Goal: Find specific page/section: Find specific page/section

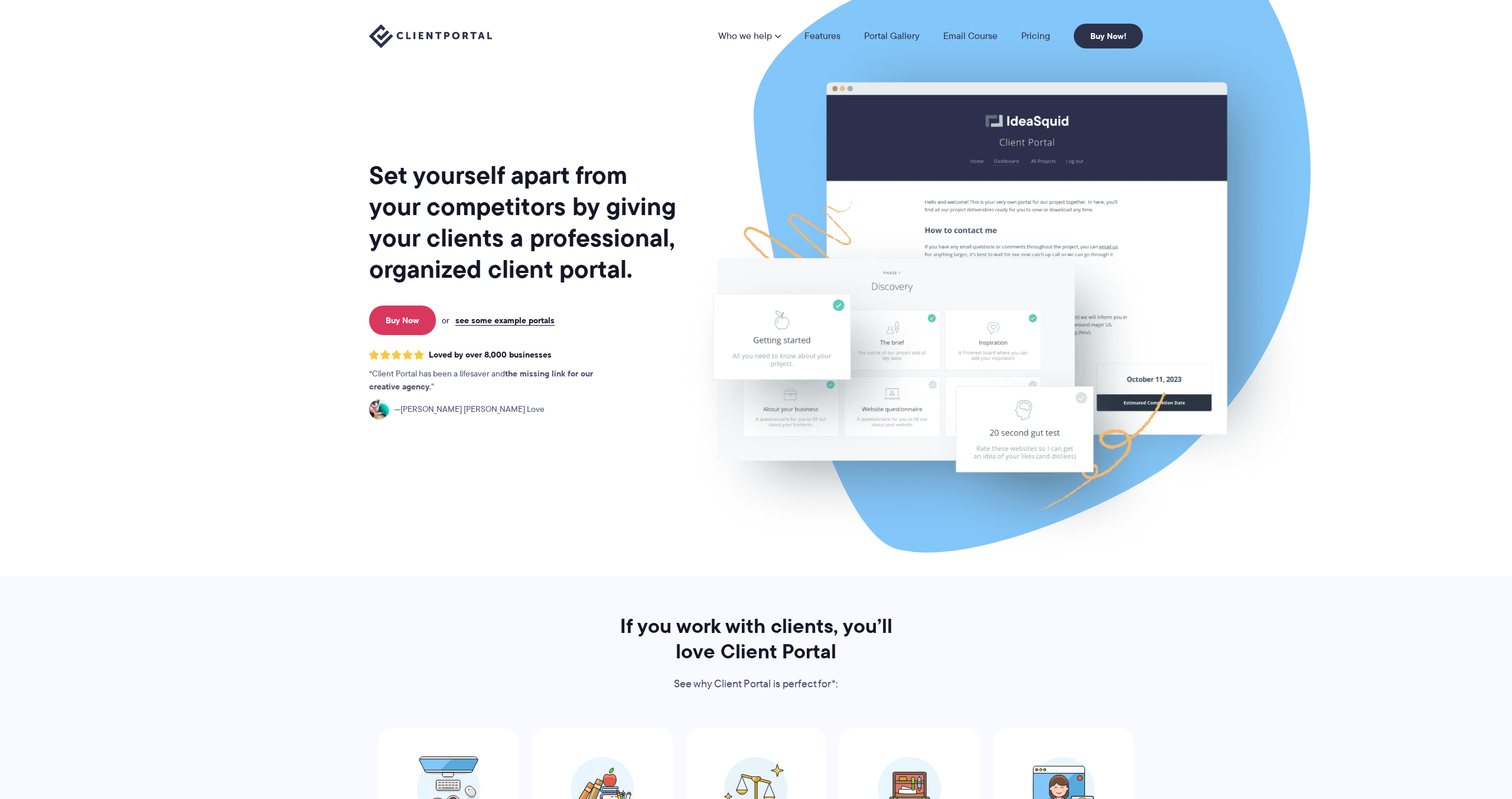
click at [1024, 44] on nav "Who we help Who we help View pricing Agencies See how Client Portal can help gi…" at bounding box center [931, 36] width 425 height 25
click at [1030, 40] on link "Pricing" at bounding box center [1036, 36] width 29 height 9
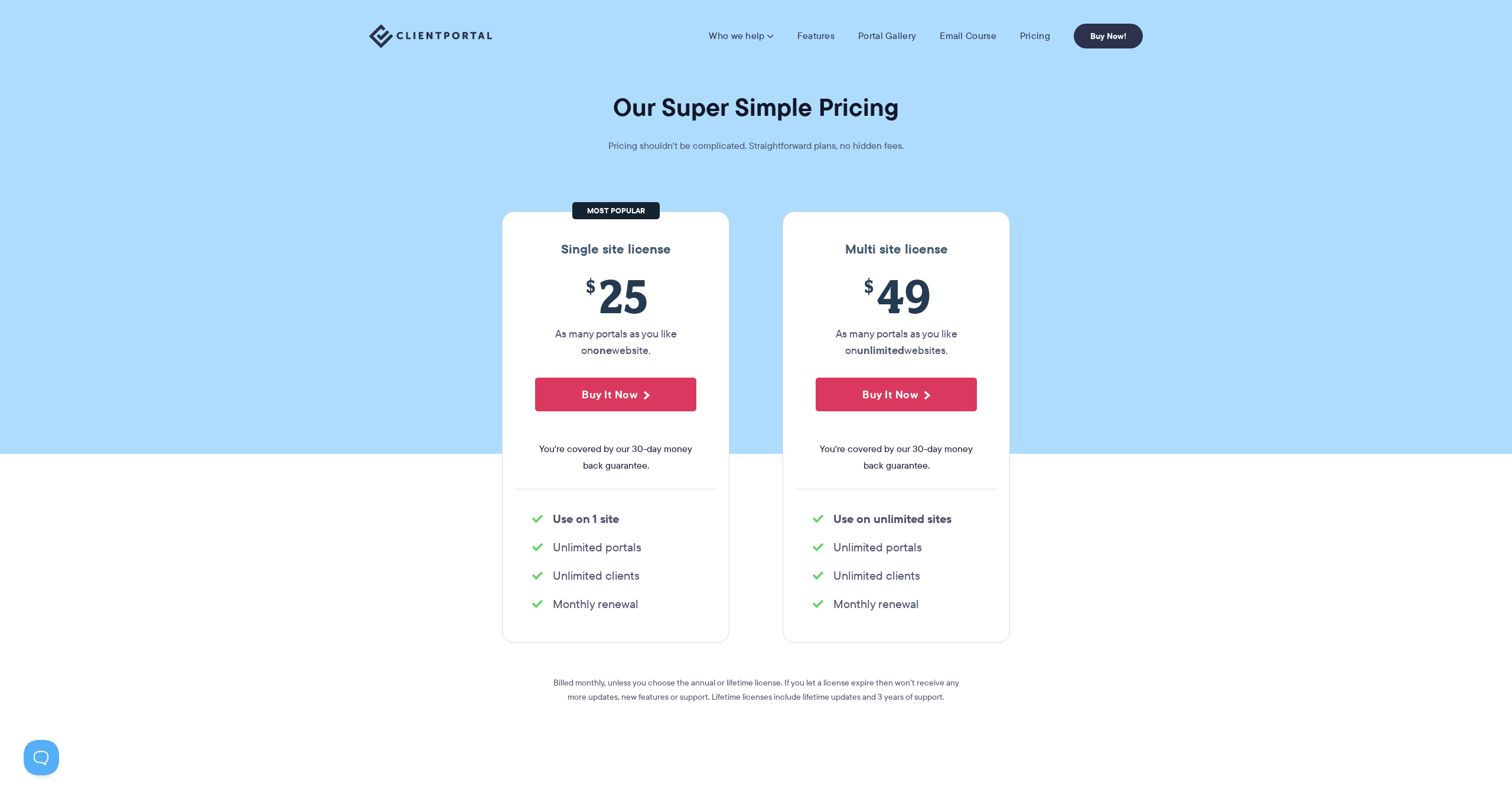
click at [444, 36] on img at bounding box center [431, 36] width 123 height 24
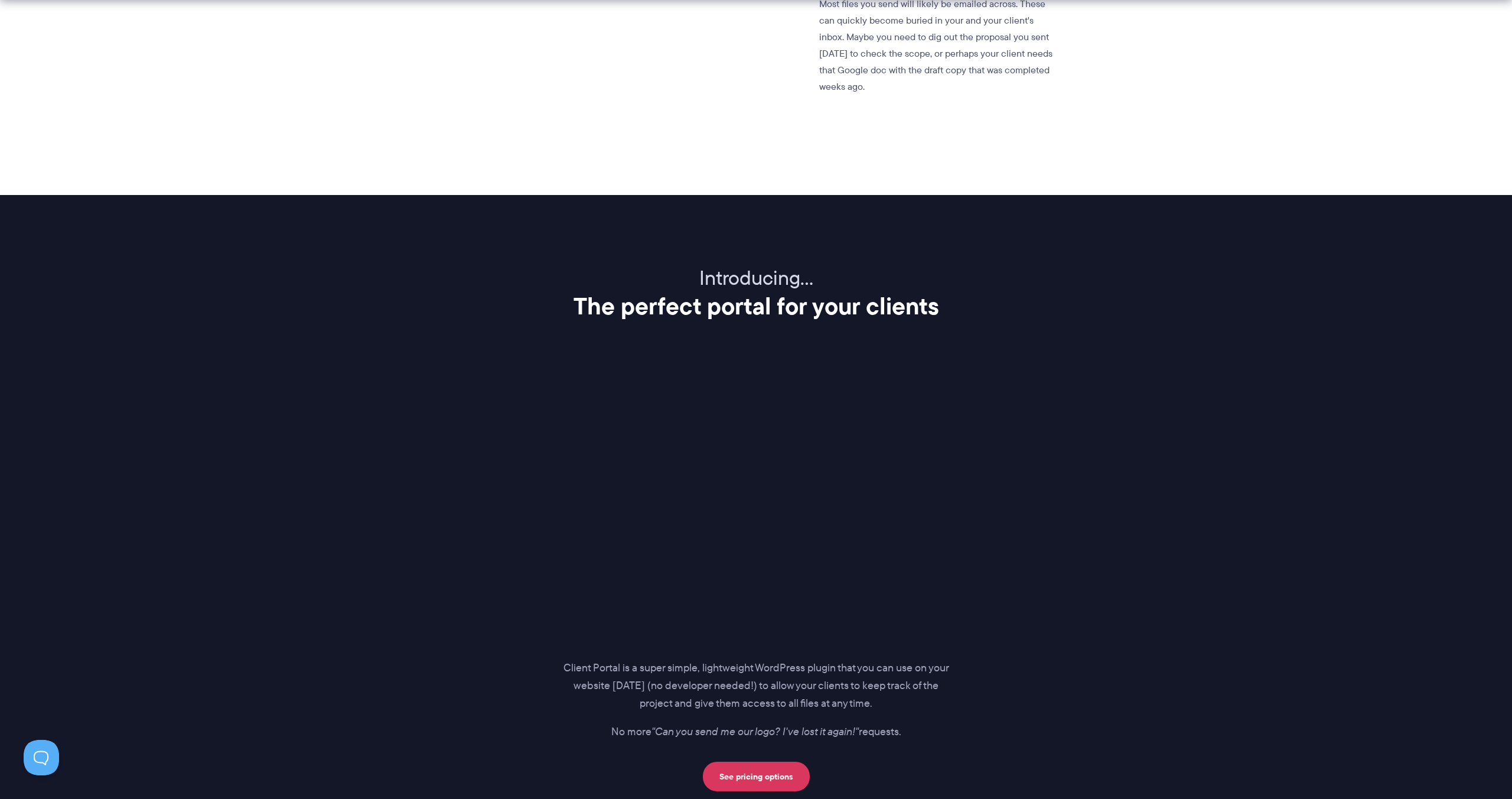
scroll to position [1237, 0]
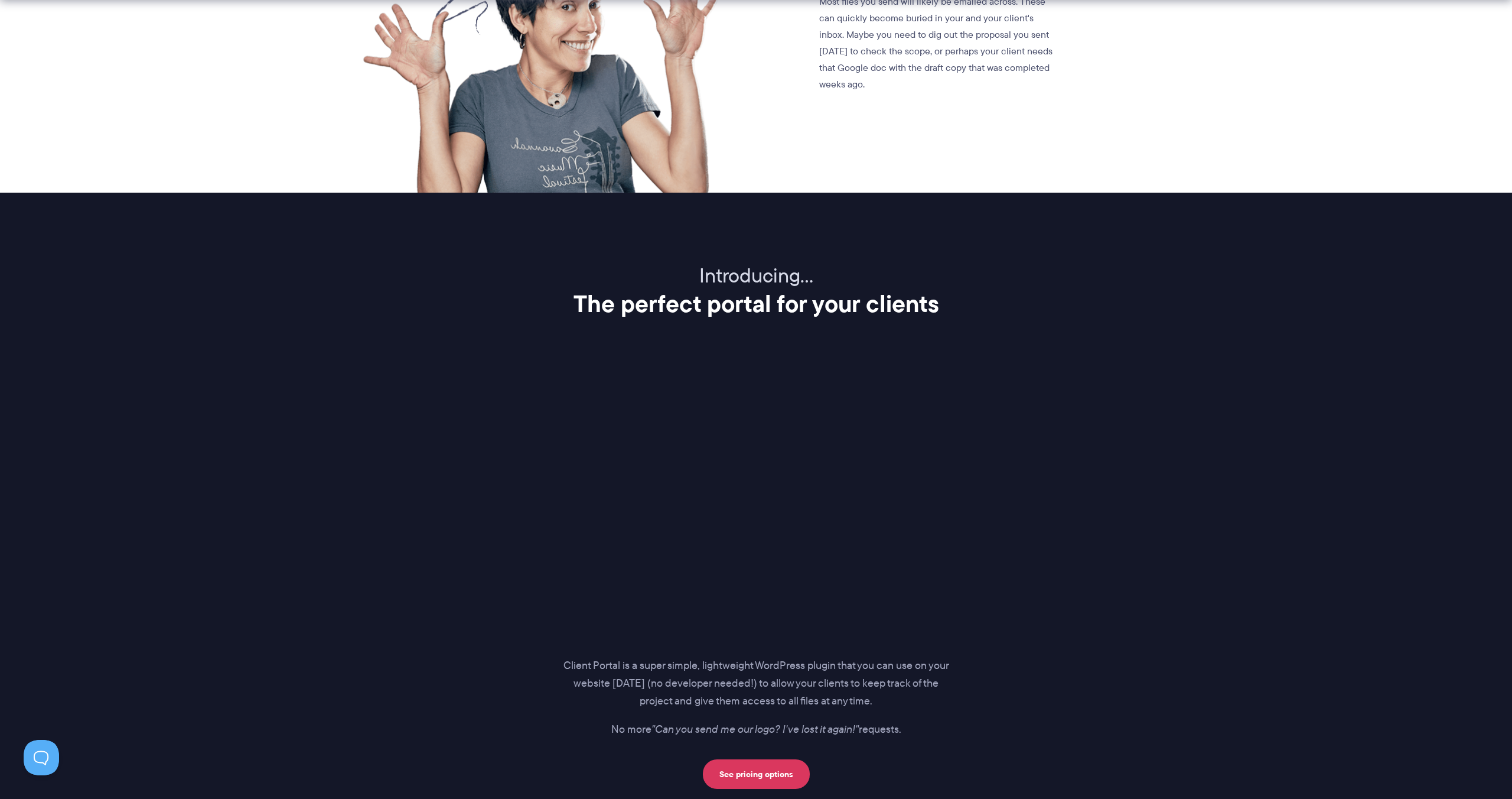
click at [731, 350] on div "Introducing… The perfect portal for your clients Client Portal is a super simpl…" at bounding box center [756, 526] width 803 height 526
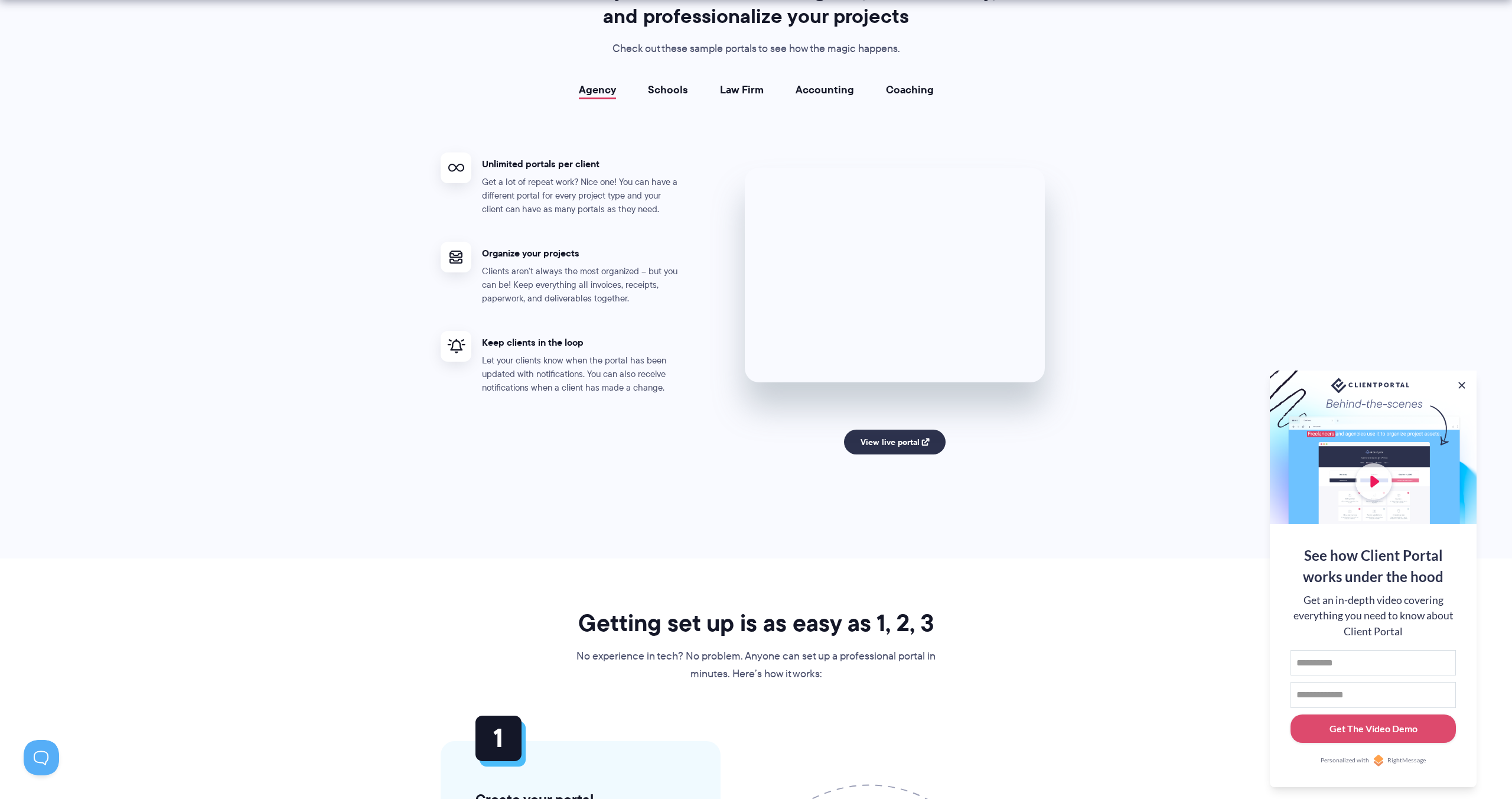
scroll to position [2286, 0]
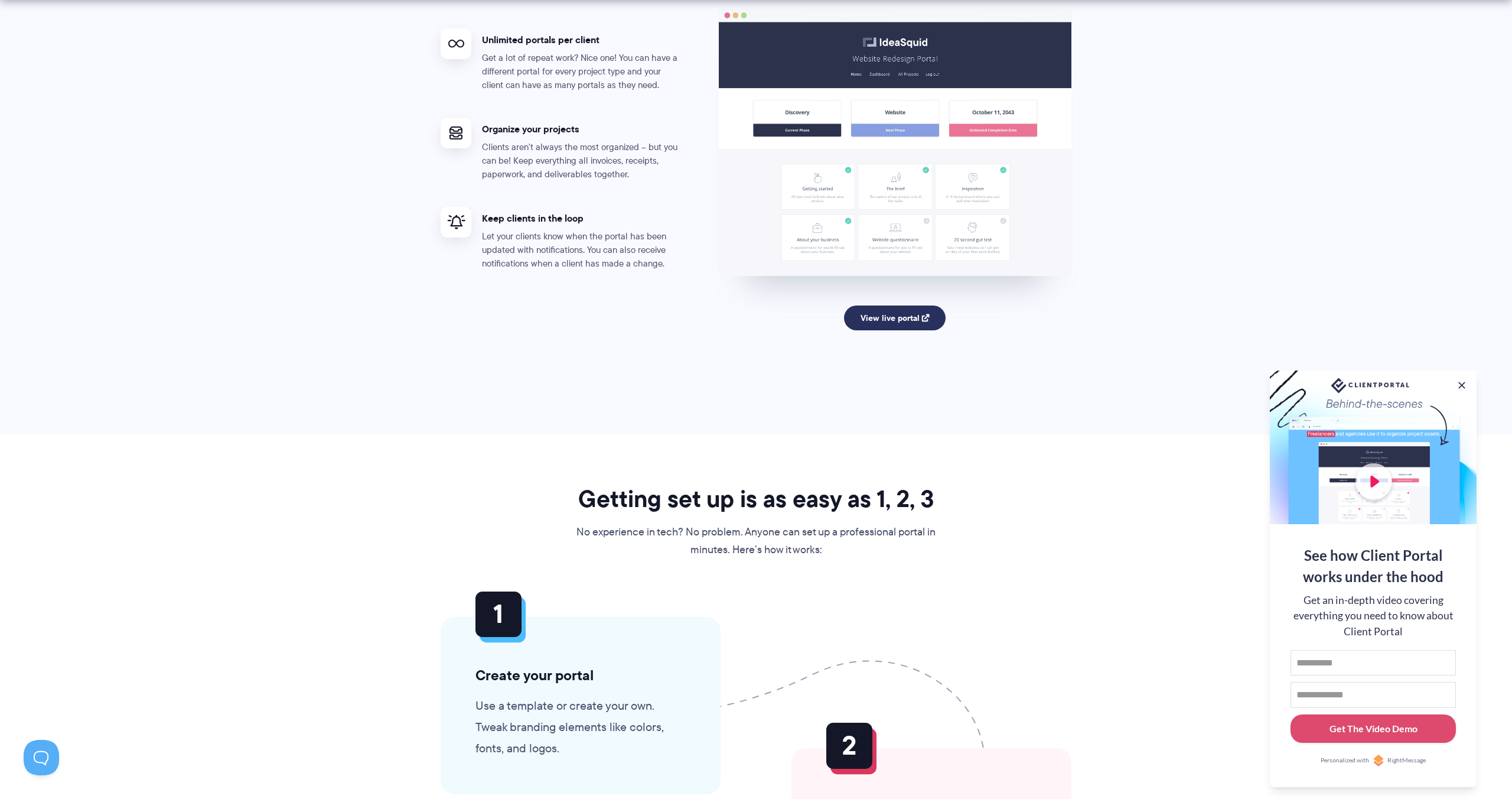
drag, startPoint x: 914, startPoint y: 300, endPoint x: 920, endPoint y: 306, distance: 8.5
click at [916, 304] on div "View live portal" at bounding box center [895, 325] width 354 height 61
click at [920, 307] on link "View live portal" at bounding box center [895, 317] width 102 height 25
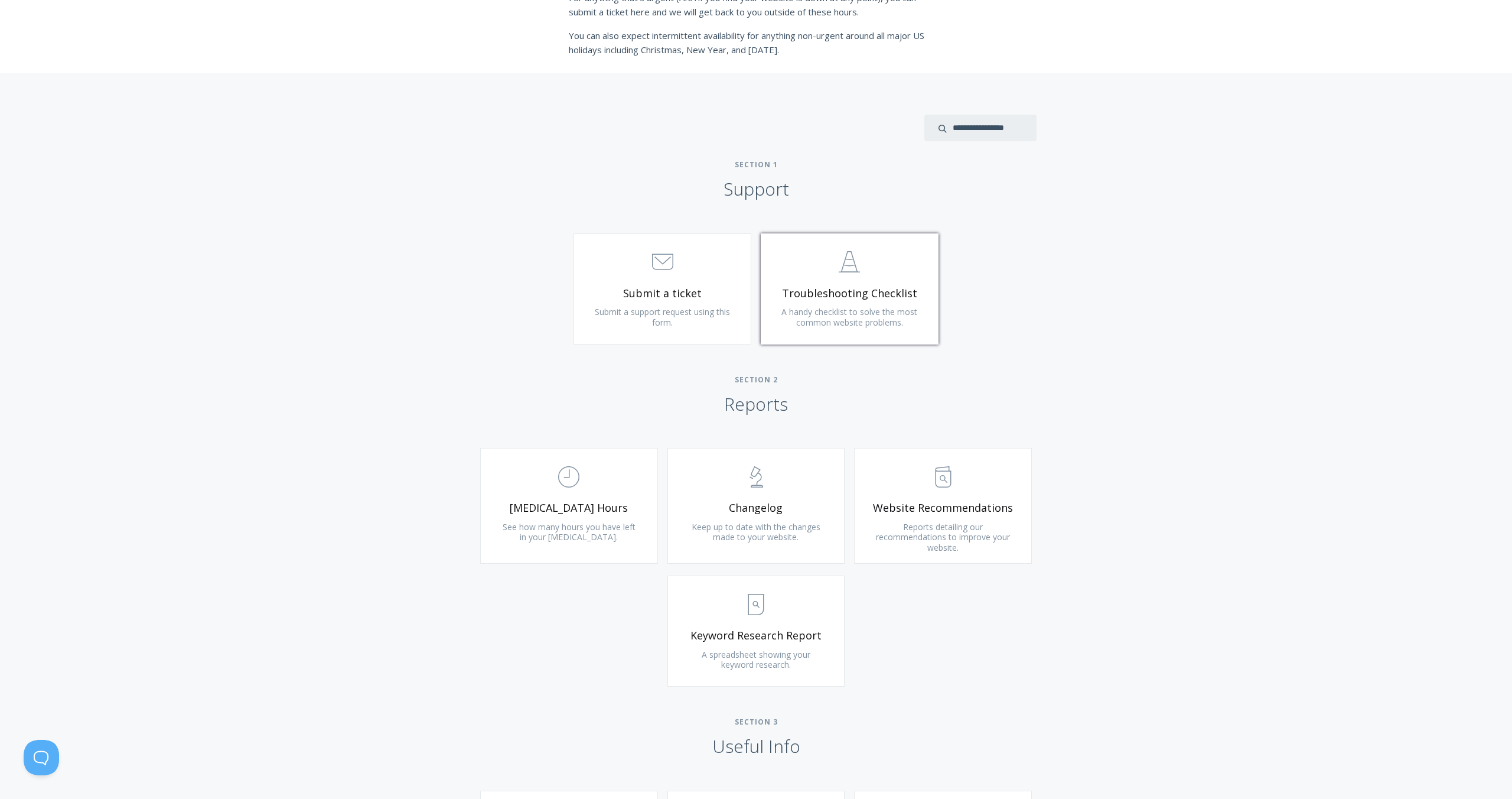
scroll to position [463, 0]
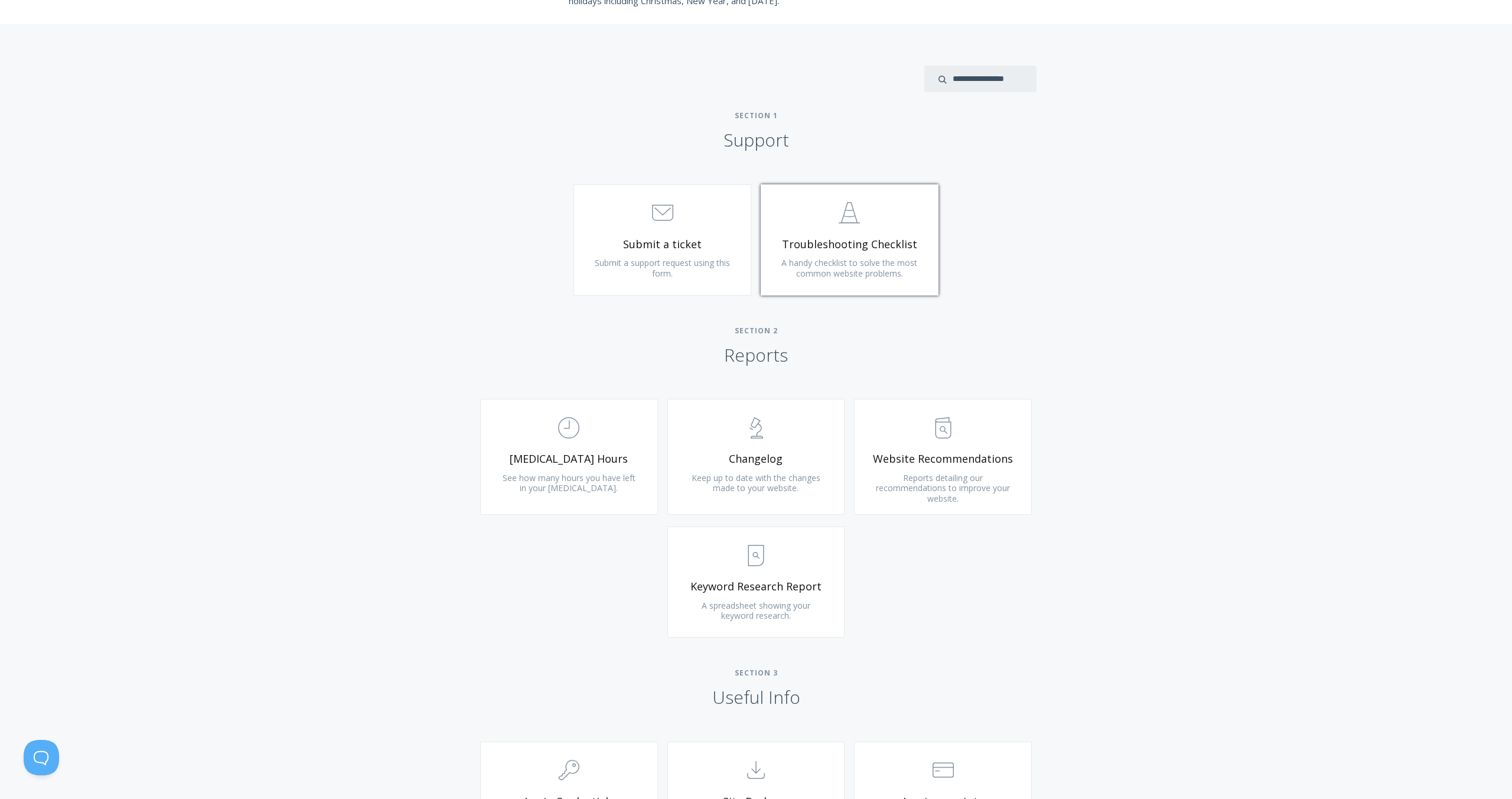
click at [829, 249] on span "Troubleshooting Checklist" at bounding box center [850, 245] width 141 height 14
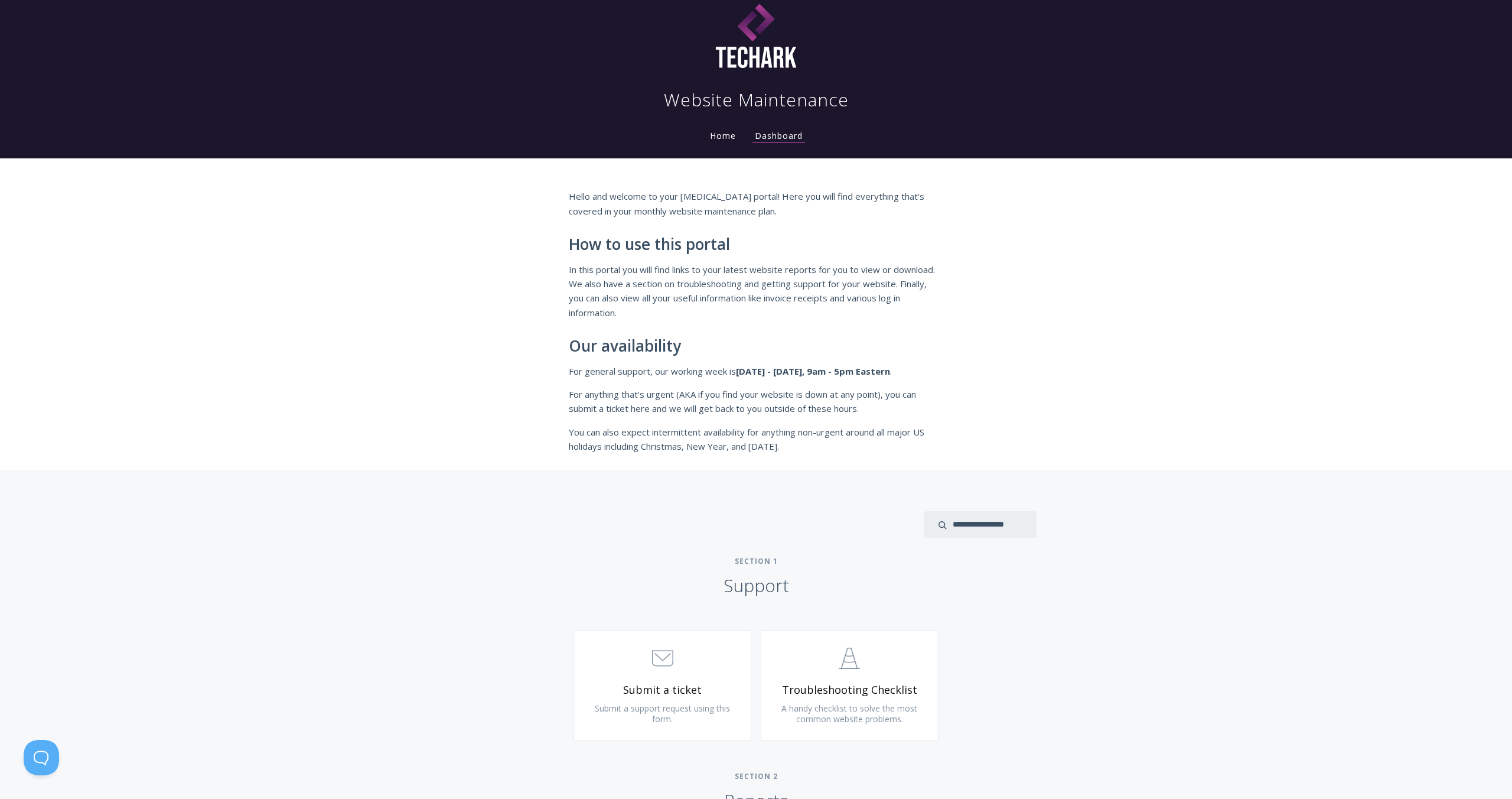
scroll to position [0, 0]
